Goal: Information Seeking & Learning: Check status

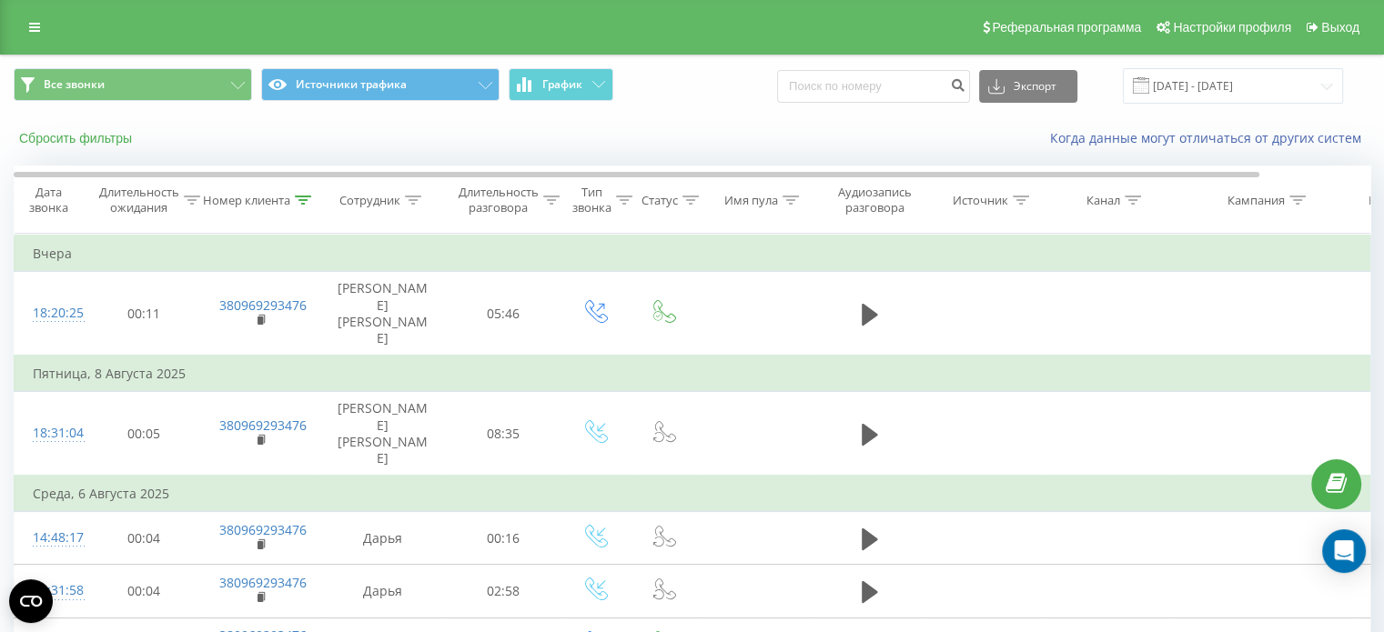
click at [109, 136] on button "Сбросить фильтры" at bounding box center [77, 138] width 127 height 16
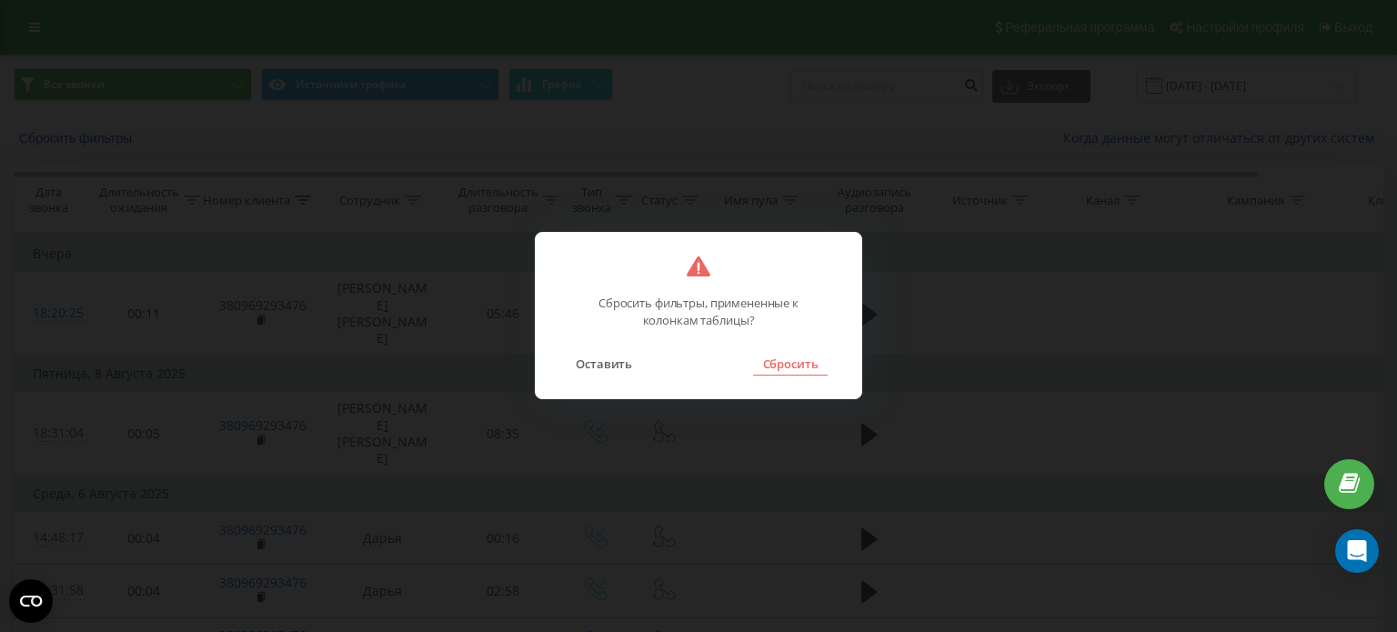
click at [788, 366] on button "Сбросить" at bounding box center [790, 364] width 74 height 24
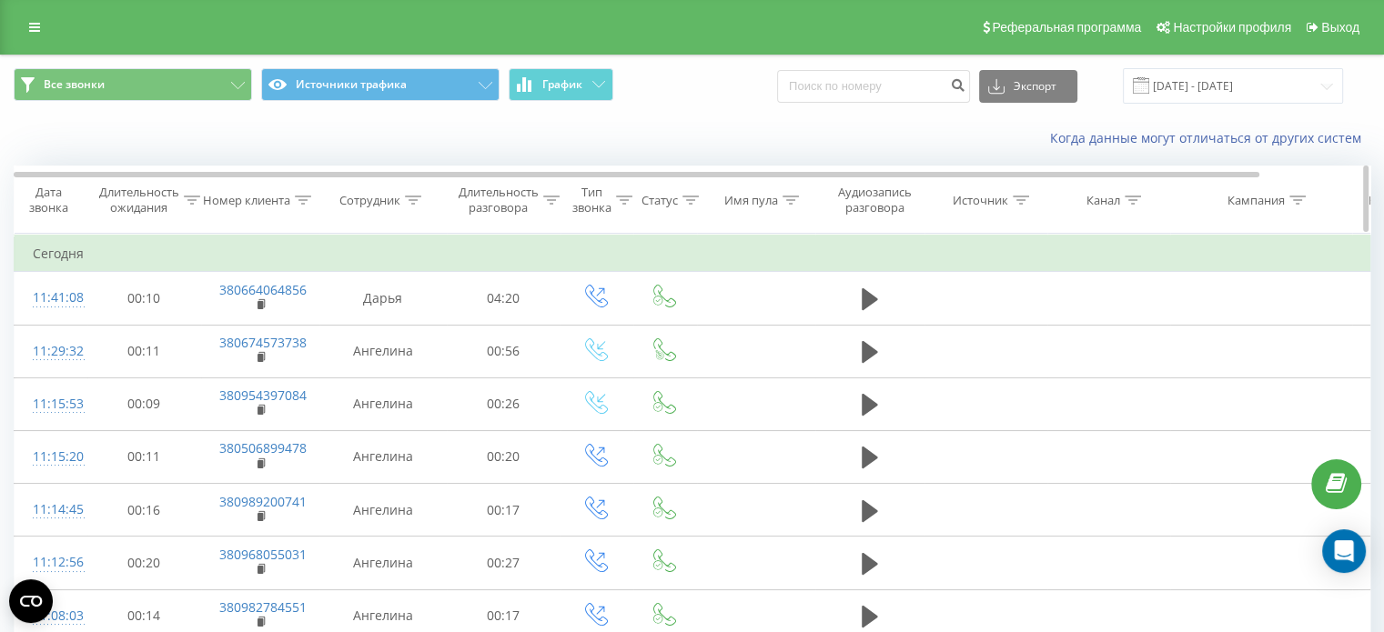
click at [301, 196] on icon at bounding box center [303, 200] width 16 height 9
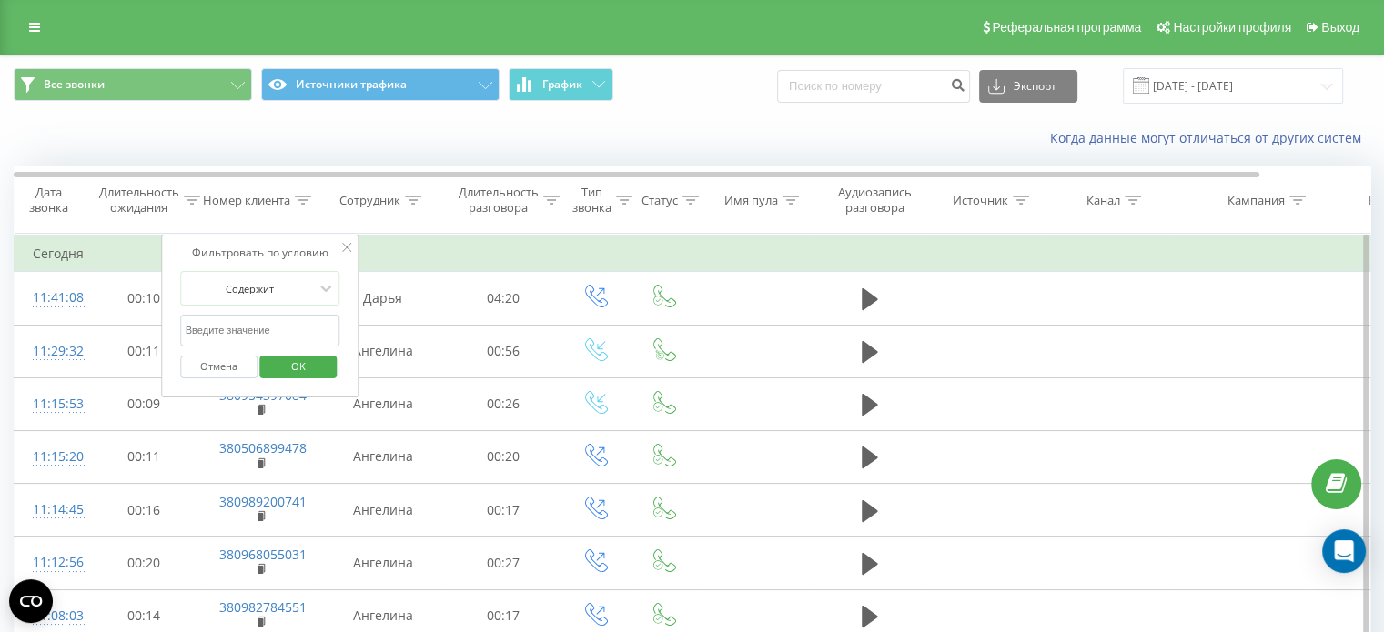
drag, startPoint x: 305, startPoint y: 334, endPoint x: 313, endPoint y: 327, distance: 11.0
click at [305, 334] on input "text" at bounding box center [260, 331] width 160 height 32
paste input "380954495950"
type input "380954495950"
click at [318, 366] on span "OK" at bounding box center [298, 366] width 51 height 28
